Goal: Task Accomplishment & Management: Use online tool/utility

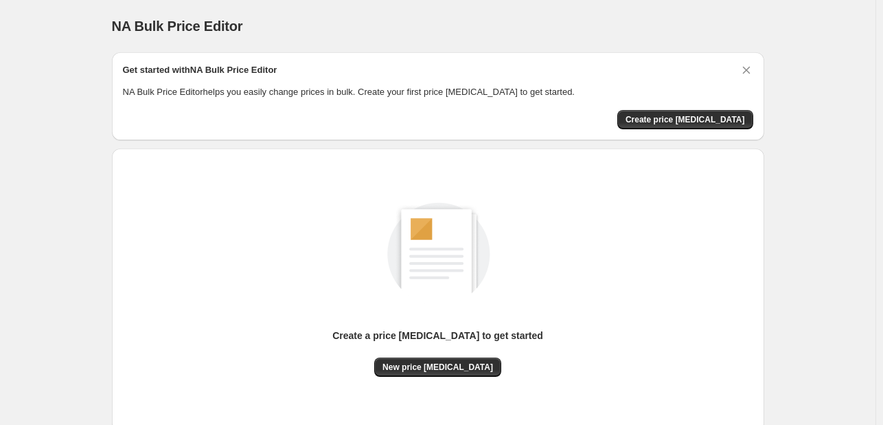
click at [177, 148] on div "Create a price [MEDICAL_DATA] to get started New price [MEDICAL_DATA]" at bounding box center [438, 289] width 653 height 283
click at [445, 368] on span "New price [MEDICAL_DATA]" at bounding box center [438, 366] width 111 height 11
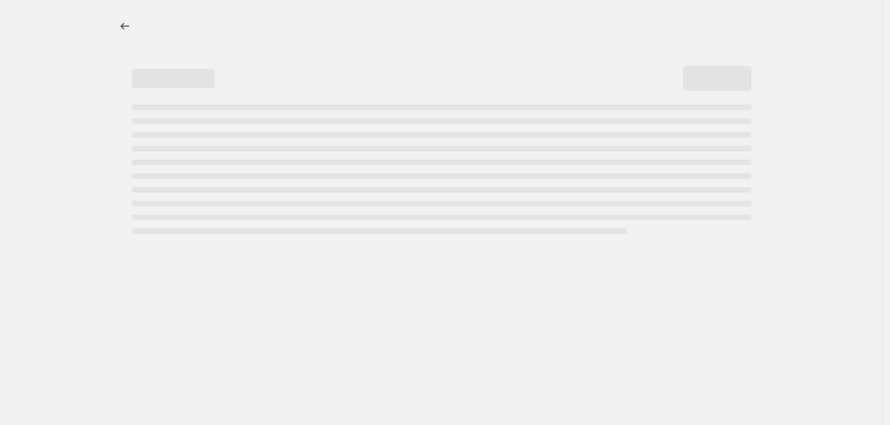
select select "percentage"
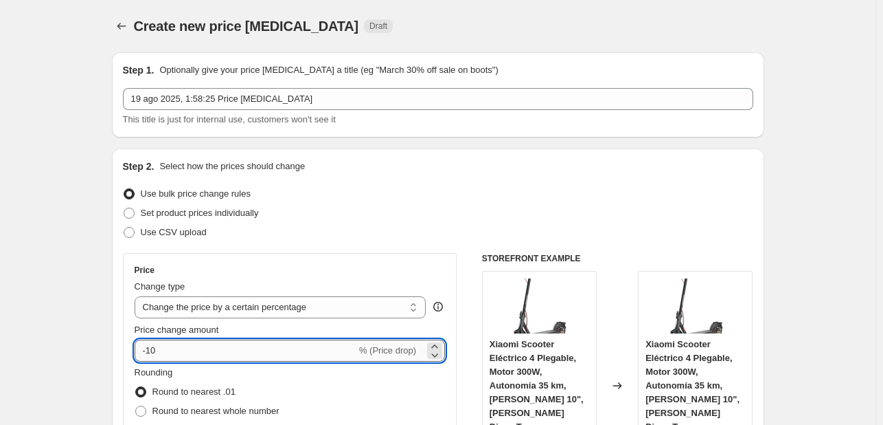
click at [187, 350] on input "-10" at bounding box center [246, 350] width 222 height 22
type input "-1"
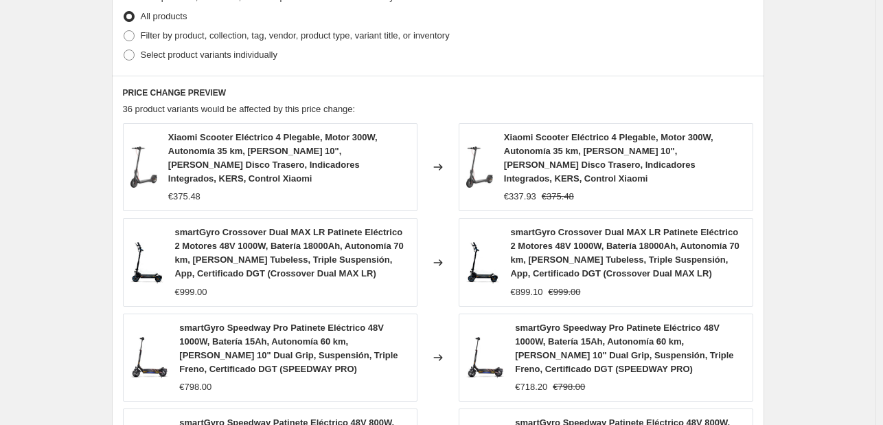
scroll to position [1080, 0]
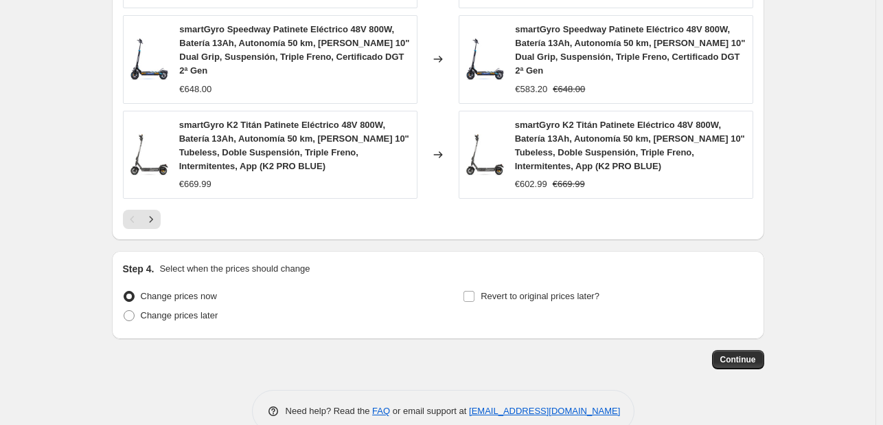
type input "-25"
click at [747, 350] on button "Continue" at bounding box center [738, 359] width 52 height 19
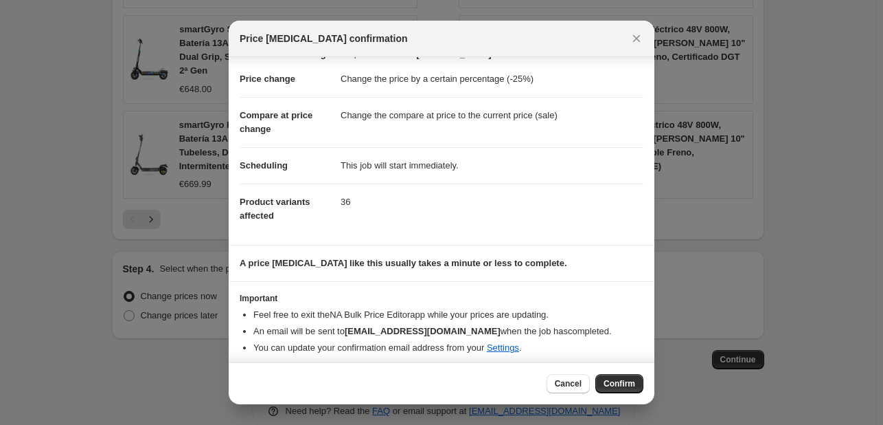
scroll to position [26, 0]
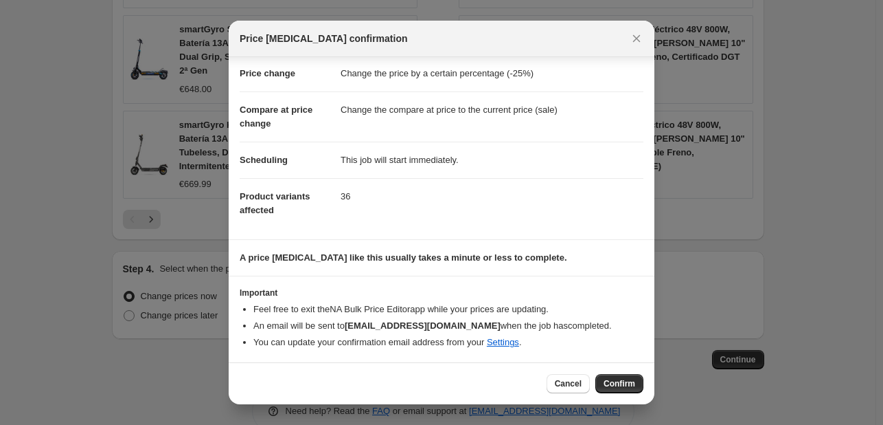
click at [619, 383] on span "Confirm" at bounding box center [620, 383] width 32 height 11
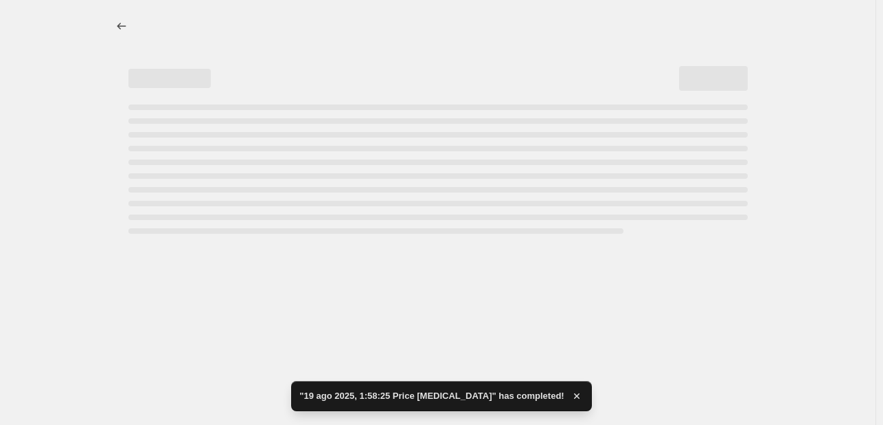
select select "percentage"
